Goal: Information Seeking & Learning: Check status

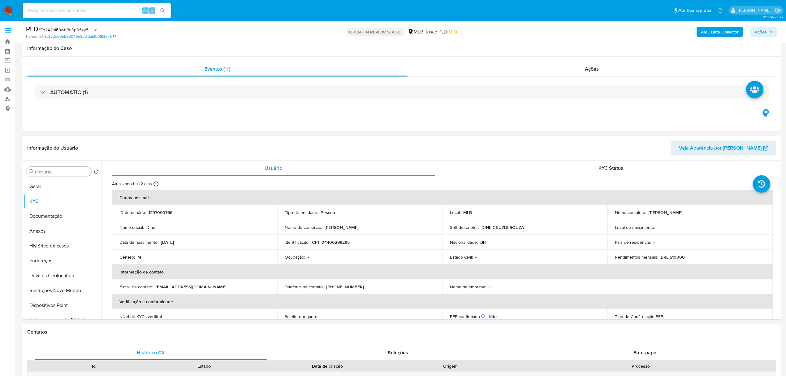
select select "10"
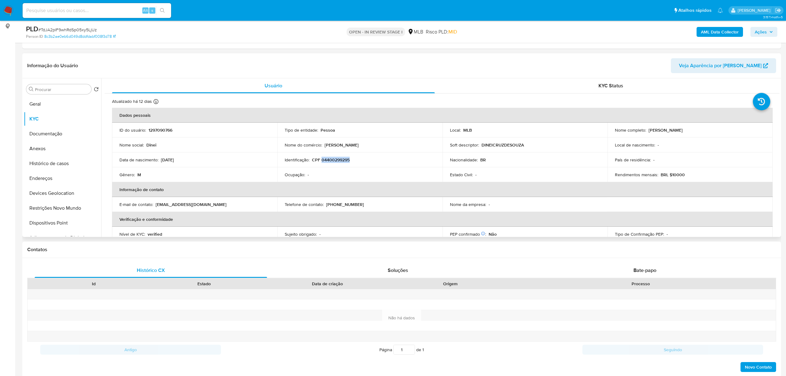
click at [326, 161] on p "CPF 04400299295" at bounding box center [331, 160] width 38 height 6
click at [49, 132] on button "Documentação" at bounding box center [60, 133] width 72 height 15
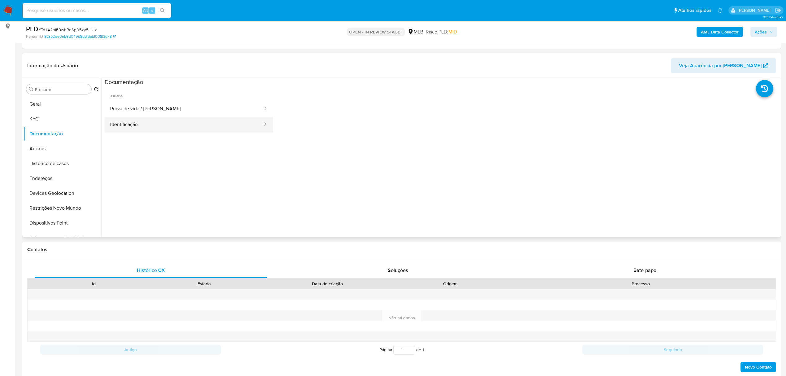
click at [157, 129] on button "Identificação" at bounding box center [184, 125] width 159 height 16
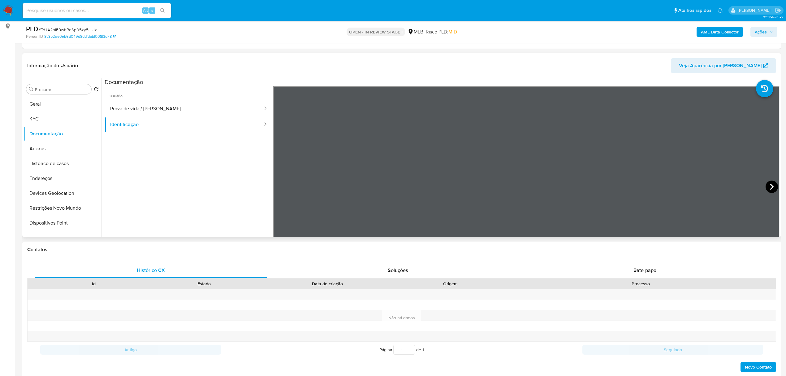
click at [772, 186] on icon at bounding box center [772, 186] width 12 height 12
click at [51, 118] on button "KYC" at bounding box center [60, 118] width 72 height 15
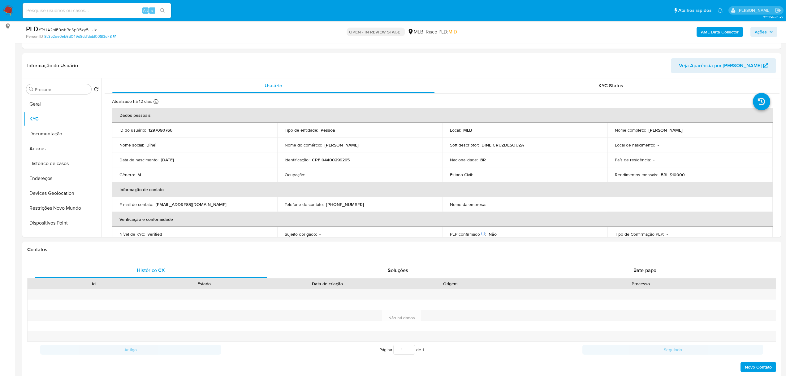
click at [342, 161] on p "CPF 04400299295" at bounding box center [331, 160] width 38 height 6
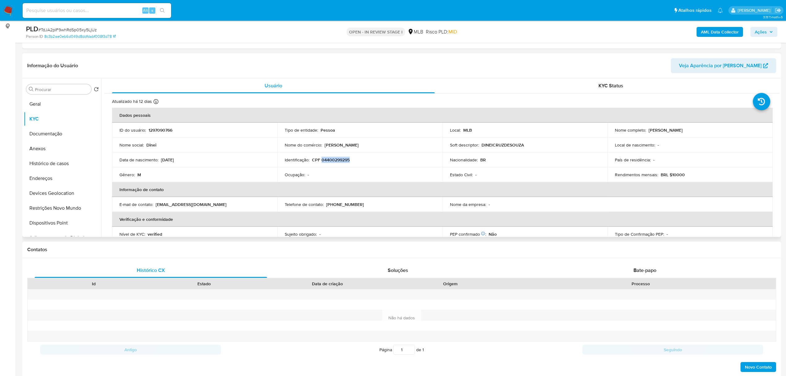
click at [340, 159] on p "CPF 04400299295" at bounding box center [331, 160] width 38 height 6
drag, startPoint x: 649, startPoint y: 131, endPoint x: 671, endPoint y: 130, distance: 22.6
click at [694, 131] on div "Nome completo : [PERSON_NAME]" at bounding box center [690, 130] width 150 height 6
drag, startPoint x: 646, startPoint y: 131, endPoint x: 690, endPoint y: 131, distance: 43.0
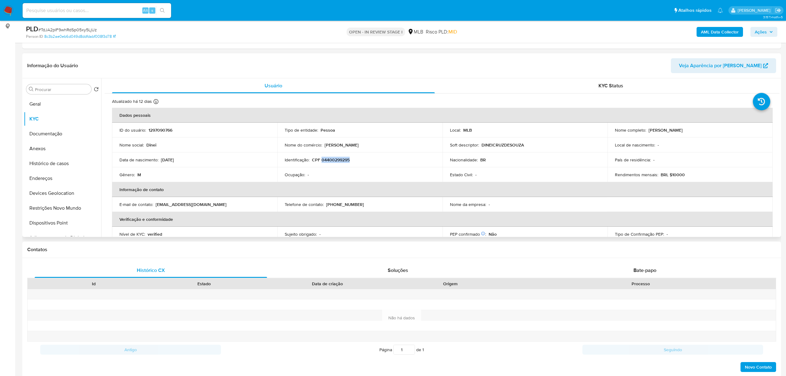
click at [691, 131] on div "Nome completo : [PERSON_NAME]" at bounding box center [690, 130] width 150 height 6
copy p "[PERSON_NAME]"
click at [46, 132] on button "Documentação" at bounding box center [60, 133] width 72 height 15
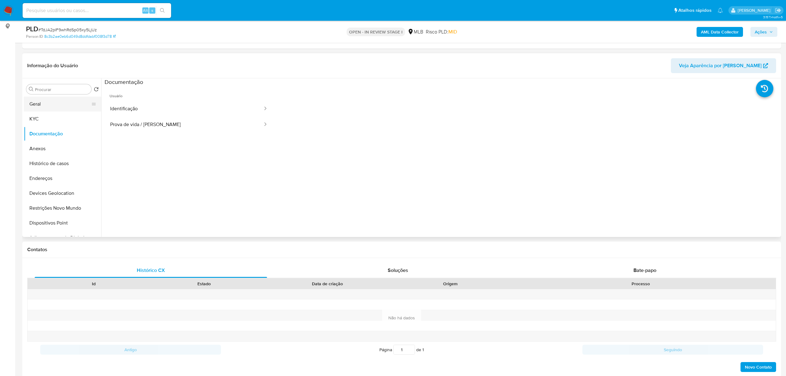
click at [45, 100] on button "Geral" at bounding box center [60, 104] width 72 height 15
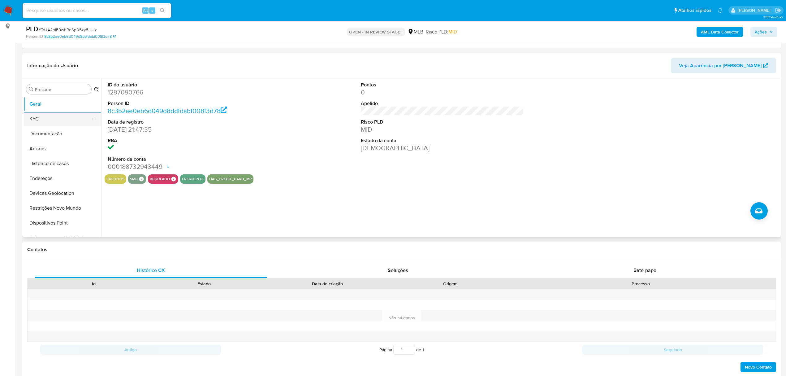
click at [27, 117] on button "KYC" at bounding box center [60, 118] width 72 height 15
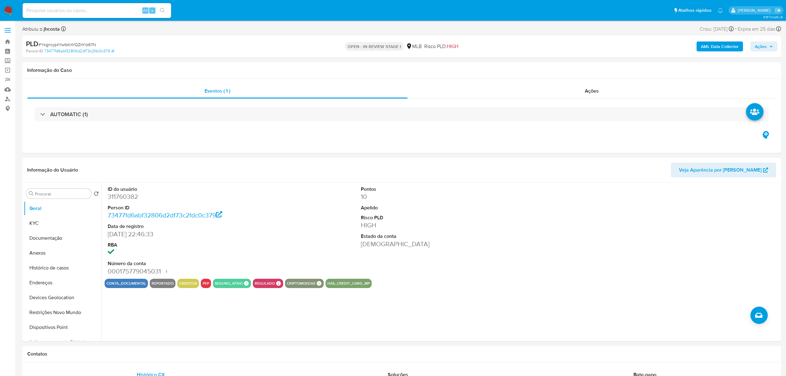
select select "10"
